Goal: Manage account settings

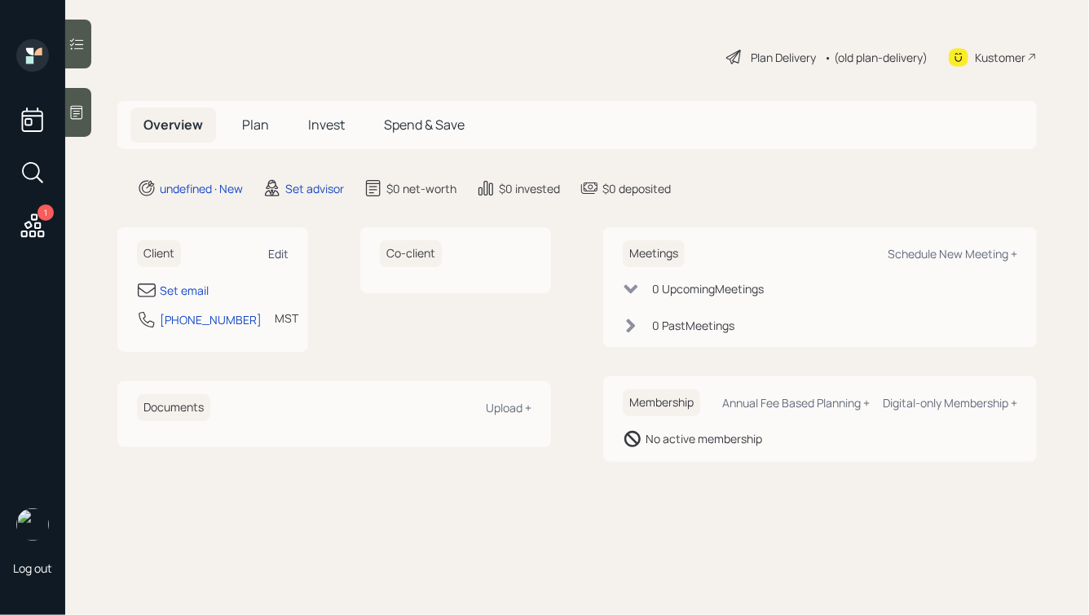
click at [275, 249] on div "Edit" at bounding box center [278, 253] width 20 height 15
select select "America/[GEOGRAPHIC_DATA]"
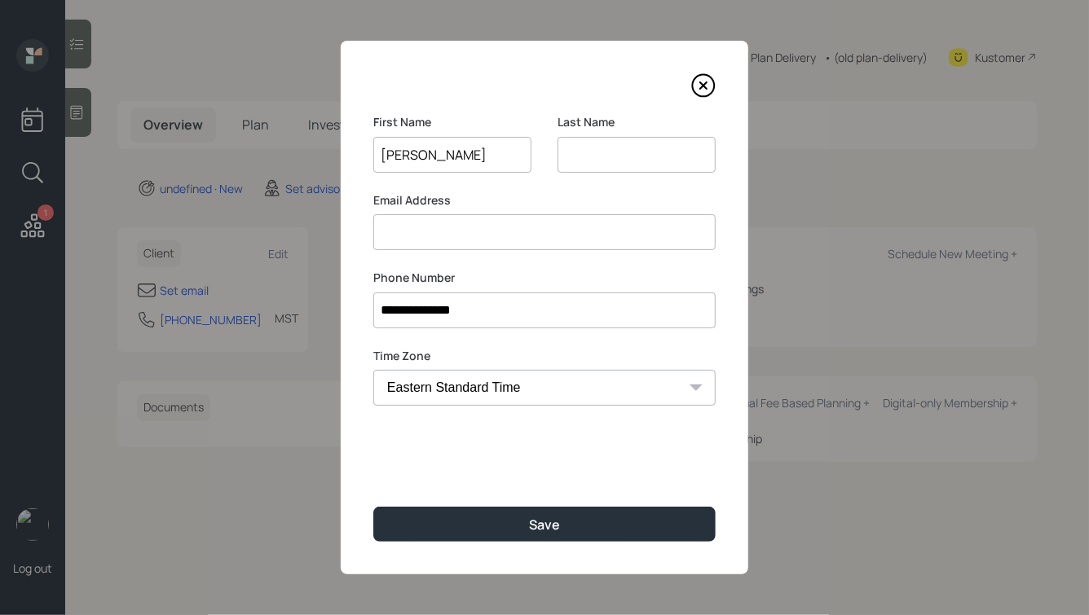
type input "[PERSON_NAME]"
type input "King"
click at [373, 507] on button "Save" at bounding box center [544, 524] width 342 height 35
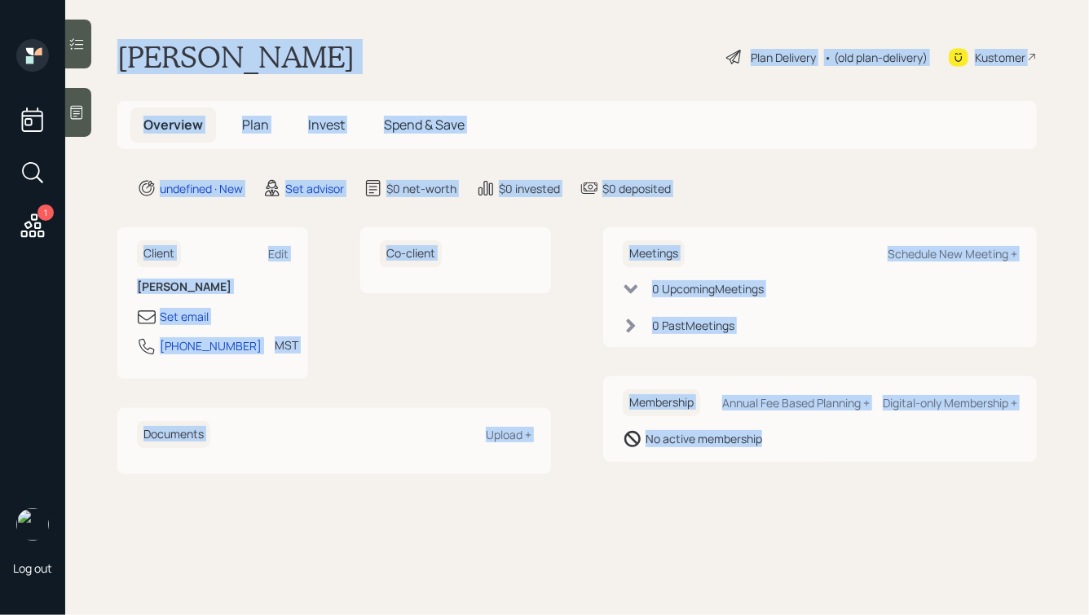
drag, startPoint x: 117, startPoint y: 51, endPoint x: 678, endPoint y: 460, distance: 694.0
click at [678, 460] on main "[PERSON_NAME] Plan Delivery • (old plan-delivery) Kustomer Overview Plan Invest…" at bounding box center [576, 307] width 1023 height 615
click at [678, 460] on div "Membership Annual Fee Based Planning + Digital-only Membership + No active memb…" at bounding box center [820, 419] width 434 height 86
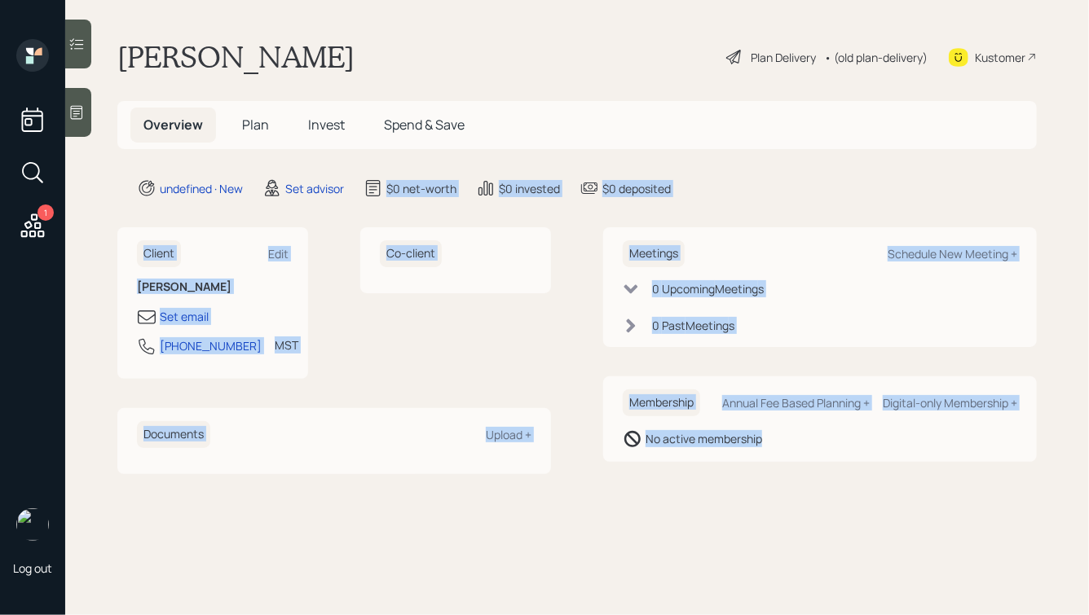
drag, startPoint x: 786, startPoint y: 460, endPoint x: 357, endPoint y: 143, distance: 534.2
click at [357, 143] on main "[PERSON_NAME] Plan Delivery • (old plan-delivery) Kustomer Overview Plan Invest…" at bounding box center [576, 307] width 1023 height 615
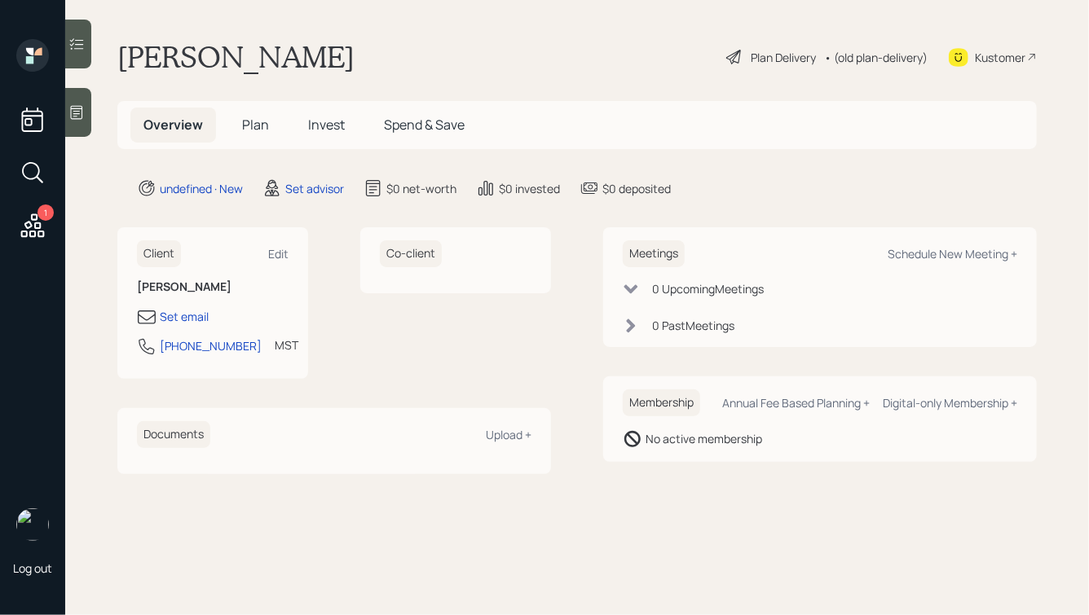
click at [244, 66] on h1 "[PERSON_NAME]" at bounding box center [235, 57] width 237 height 36
click at [72, 110] on icon at bounding box center [76, 112] width 16 height 16
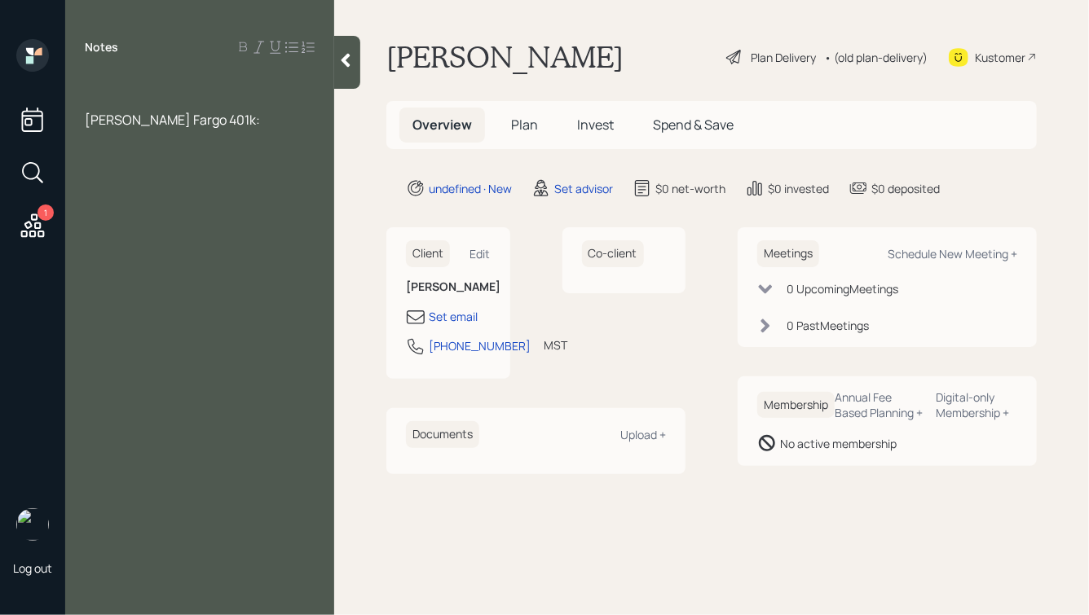
click at [111, 73] on div "Notes [PERSON_NAME] Fargo 401k:" at bounding box center [199, 317] width 269 height 557
click at [107, 82] on div at bounding box center [200, 84] width 230 height 18
click at [87, 121] on span "[PERSON_NAME] Fargo 401k:" at bounding box center [172, 120] width 175 height 18
click at [218, 120] on div "Old [PERSON_NAME] Fargo 401k:" at bounding box center [200, 120] width 230 height 18
click at [103, 69] on div "Notes Old [PERSON_NAME] Fargo 401k:" at bounding box center [199, 317] width 269 height 557
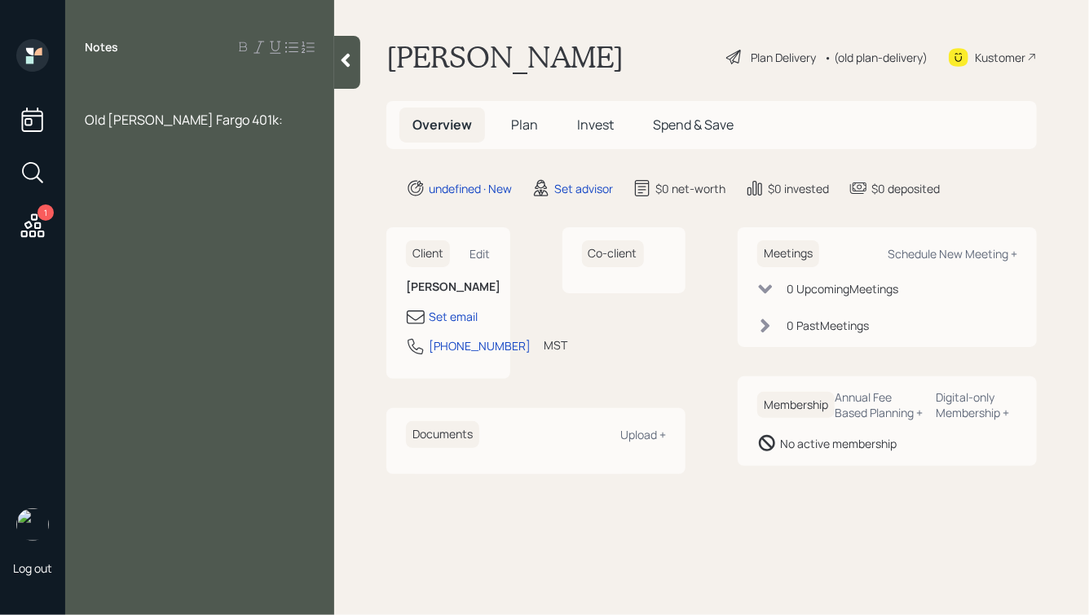
click at [101, 79] on div at bounding box center [200, 84] width 230 height 18
drag, startPoint x: 179, startPoint y: 121, endPoint x: 205, endPoint y: 122, distance: 25.3
click at [205, 122] on span "Old [PERSON_NAME] Fargo 401k:" at bounding box center [184, 120] width 198 height 18
click at [131, 82] on div at bounding box center [200, 84] width 230 height 18
click at [230, 117] on div "Old [PERSON_NAME] [PERSON_NAME]:" at bounding box center [200, 129] width 230 height 36
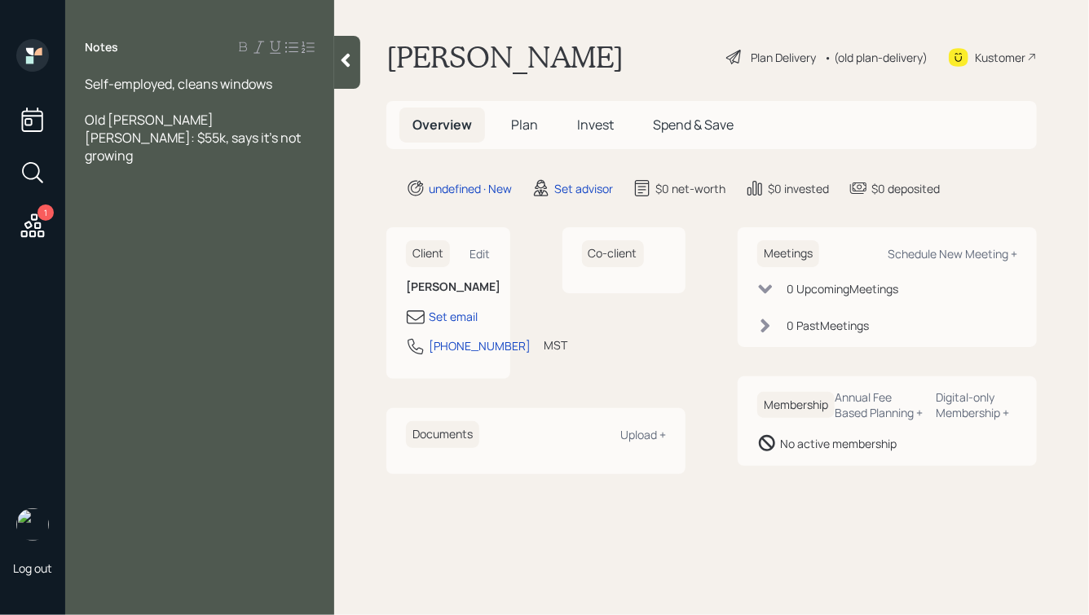
click at [268, 103] on div at bounding box center [200, 102] width 230 height 18
drag, startPoint x: 171, startPoint y: 104, endPoint x: 64, endPoint y: 69, distance: 112.4
click at [64, 69] on div "1 Log out Notes Self-employed, cleans windows 55, Old [PERSON_NAME] [PERSON_NAM…" at bounding box center [544, 307] width 1089 height 615
click at [140, 95] on div "55," at bounding box center [200, 102] width 230 height 18
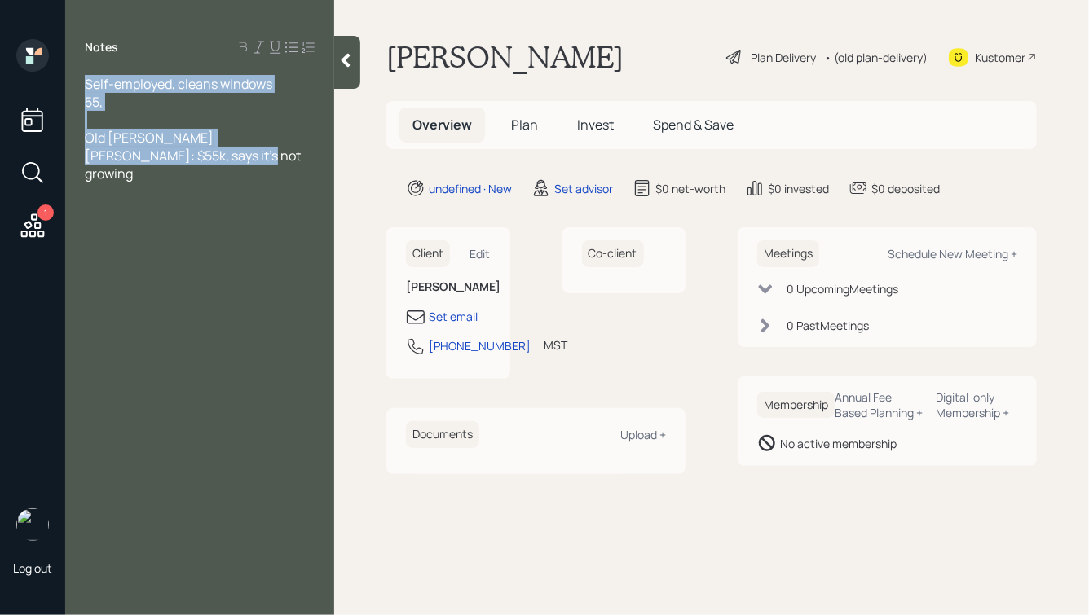
drag, startPoint x: 87, startPoint y: 84, endPoint x: 162, endPoint y: 161, distance: 107.8
click at [162, 161] on div "Self-employed, cleans windows 55, Old [PERSON_NAME] [PERSON_NAME]: $55k, says i…" at bounding box center [200, 129] width 230 height 108
click at [162, 161] on div "Old [PERSON_NAME] [PERSON_NAME]: $55k, says it's not growing" at bounding box center [200, 156] width 230 height 54
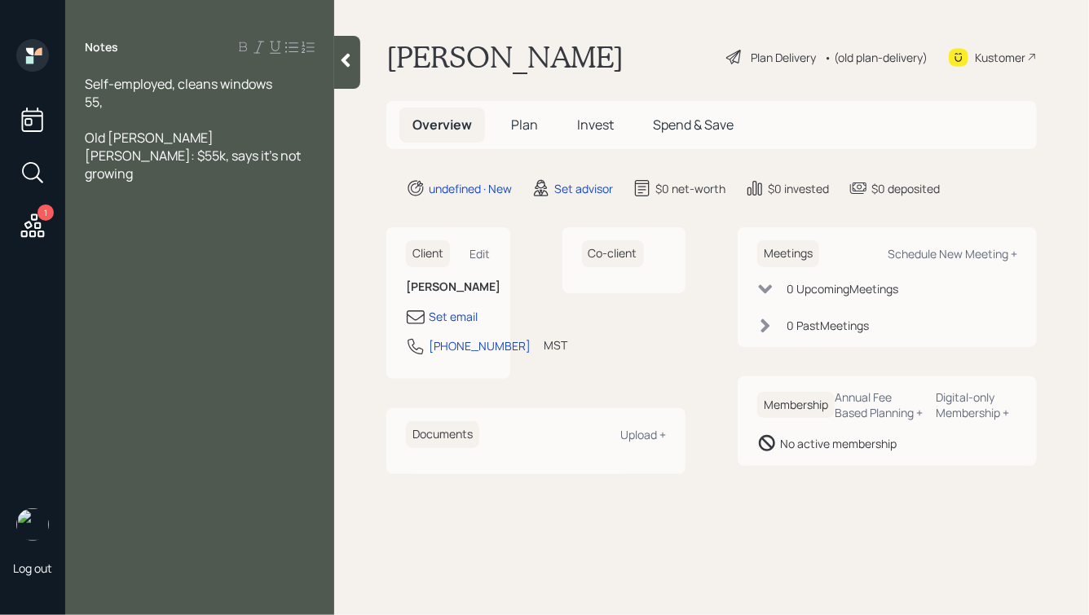
click at [144, 103] on div "55," at bounding box center [200, 102] width 230 height 18
click at [174, 159] on div "Old [PERSON_NAME] [PERSON_NAME]: $55k, says it's not growing" at bounding box center [200, 156] width 230 height 54
click at [151, 123] on div at bounding box center [200, 120] width 230 height 18
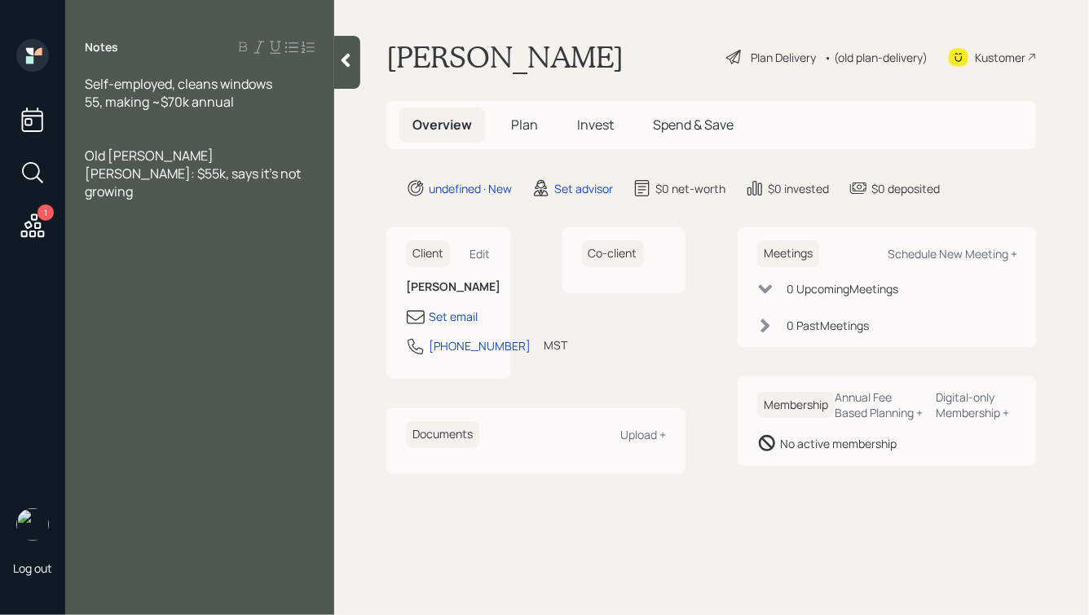
click at [154, 177] on div "Old [PERSON_NAME] [PERSON_NAME]: $55k, says it's not growing" at bounding box center [200, 174] width 230 height 54
click at [204, 218] on span "Home: , $375k left 4.25%" at bounding box center [158, 227] width 147 height 18
click at [126, 218] on span "Home: , $375k left 6.25%" at bounding box center [158, 227] width 147 height 18
click at [278, 81] on div "Self-employed, cleans windows" at bounding box center [200, 84] width 230 height 18
click at [160, 124] on div at bounding box center [200, 120] width 230 height 18
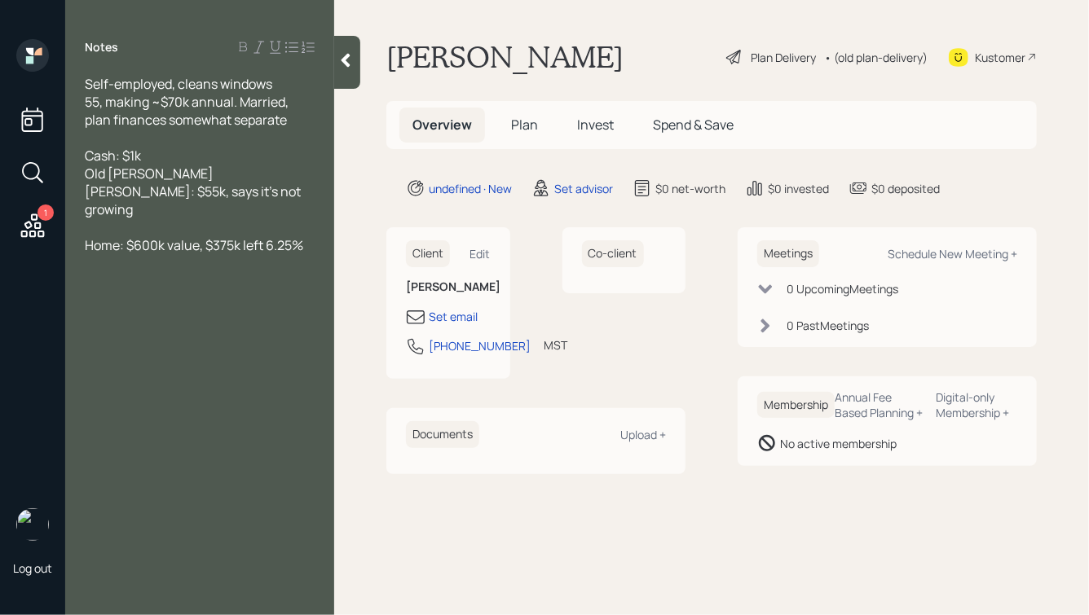
click at [305, 236] on div "Home: $600k value, $375k left 6.25%" at bounding box center [200, 245] width 230 height 18
click at [346, 64] on icon at bounding box center [345, 61] width 9 height 14
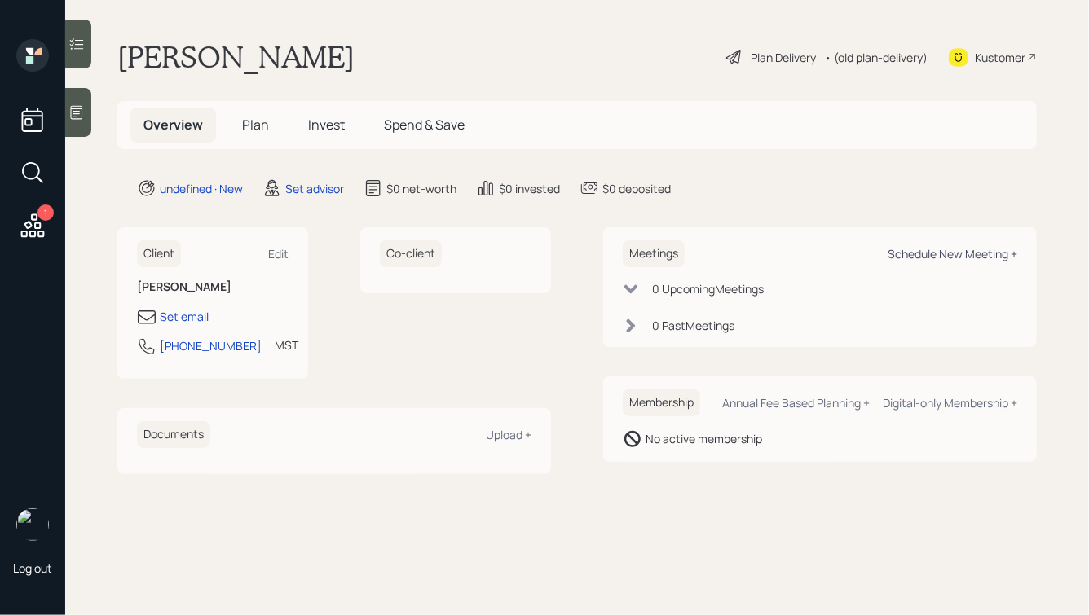
click at [962, 249] on div "Schedule New Meeting +" at bounding box center [952, 253] width 130 height 15
select select "round-[PERSON_NAME]"
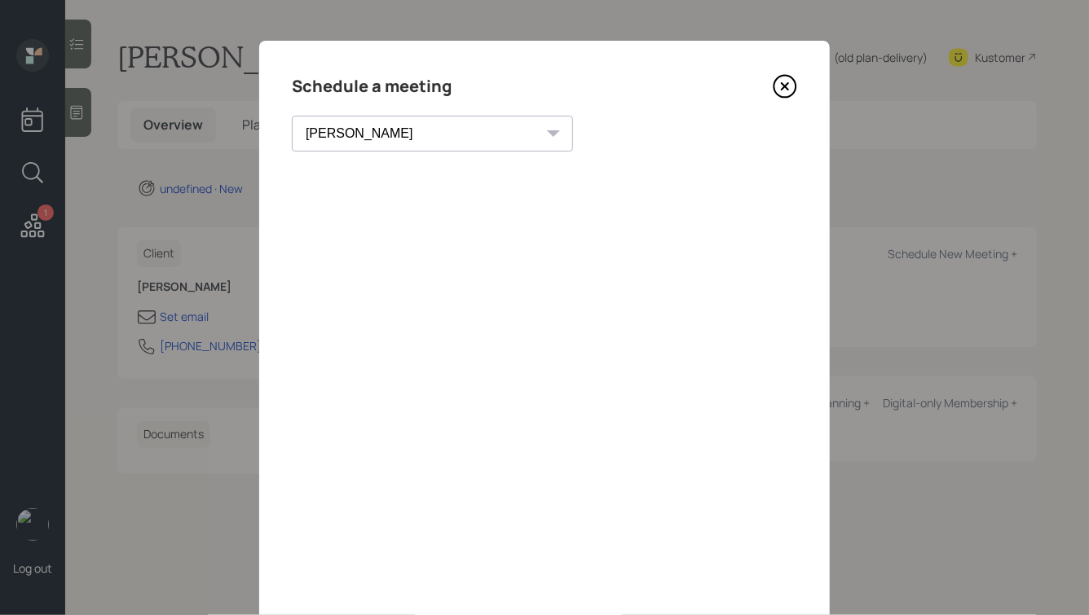
click at [788, 94] on icon at bounding box center [785, 86] width 24 height 24
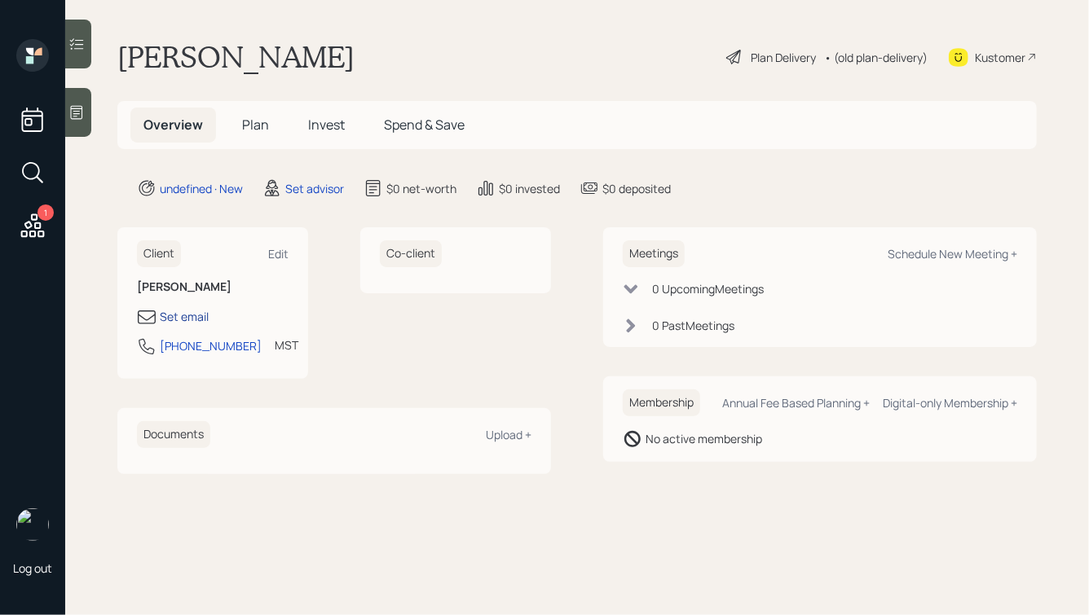
click at [191, 315] on div "Set email" at bounding box center [184, 316] width 49 height 17
select select "America/[GEOGRAPHIC_DATA]"
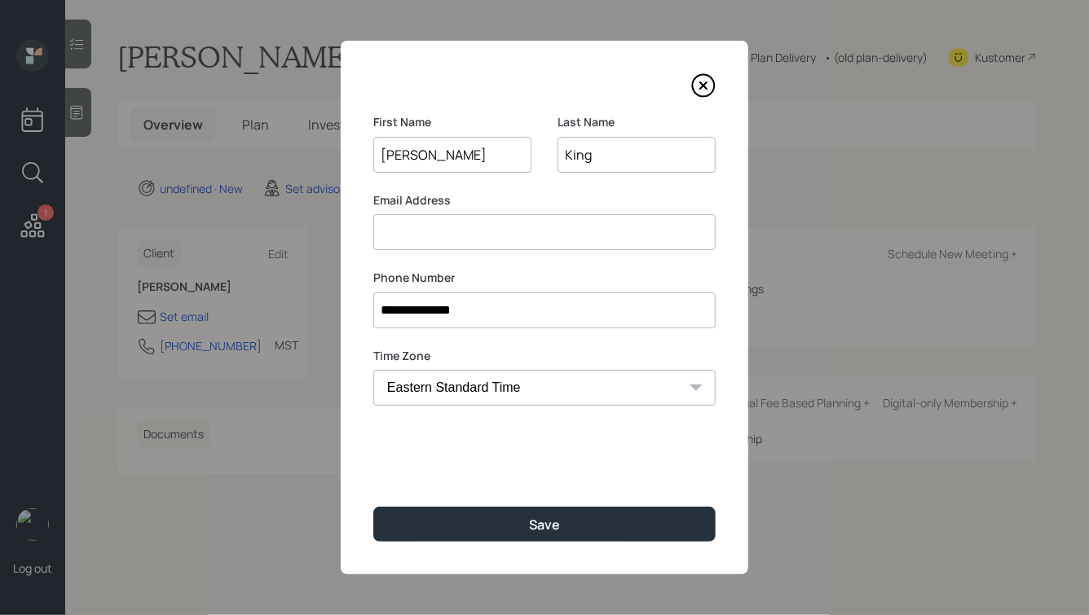
click at [434, 231] on input at bounding box center [544, 232] width 342 height 36
type input "[EMAIL_ADDRESS][DOMAIN_NAME]"
click at [373, 507] on button "Save" at bounding box center [544, 524] width 342 height 35
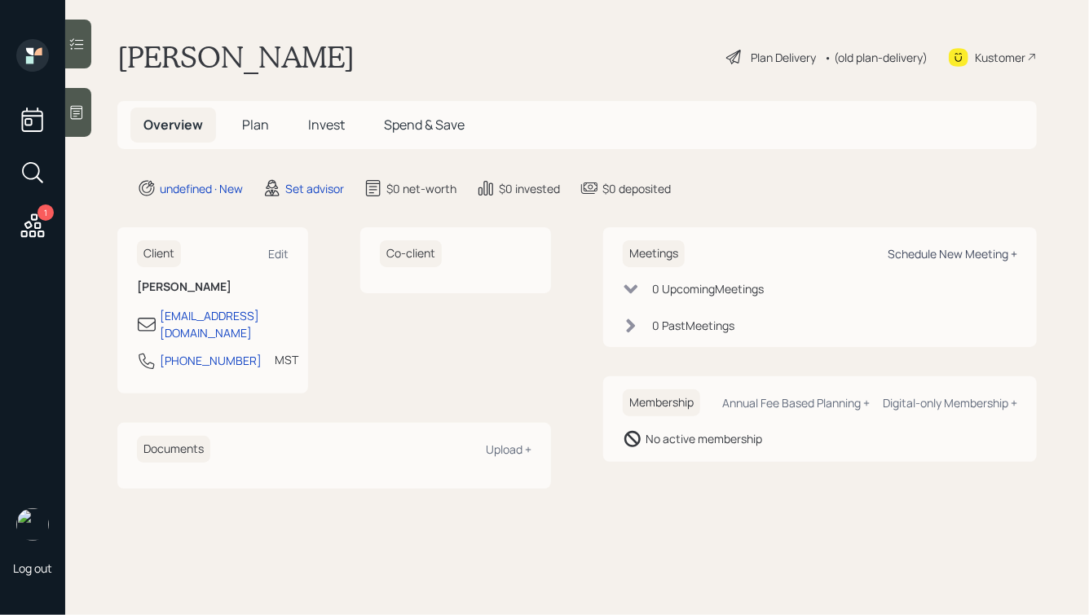
click at [908, 253] on div "Schedule New Meeting +" at bounding box center [952, 253] width 130 height 15
select select "round-[PERSON_NAME]"
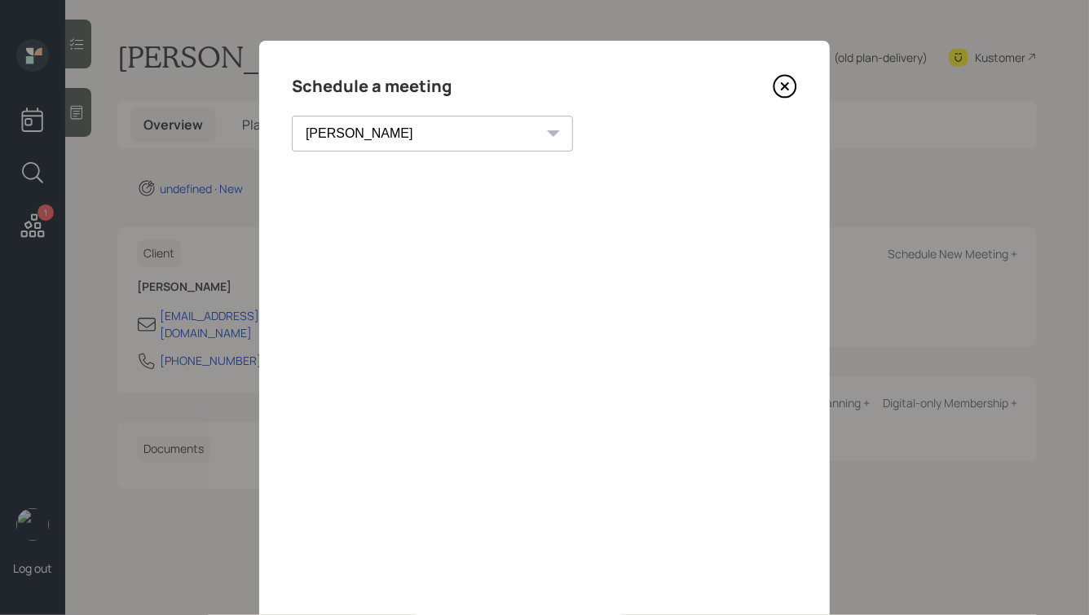
click at [784, 86] on icon at bounding box center [784, 86] width 7 height 7
